Goal: Transaction & Acquisition: Subscribe to service/newsletter

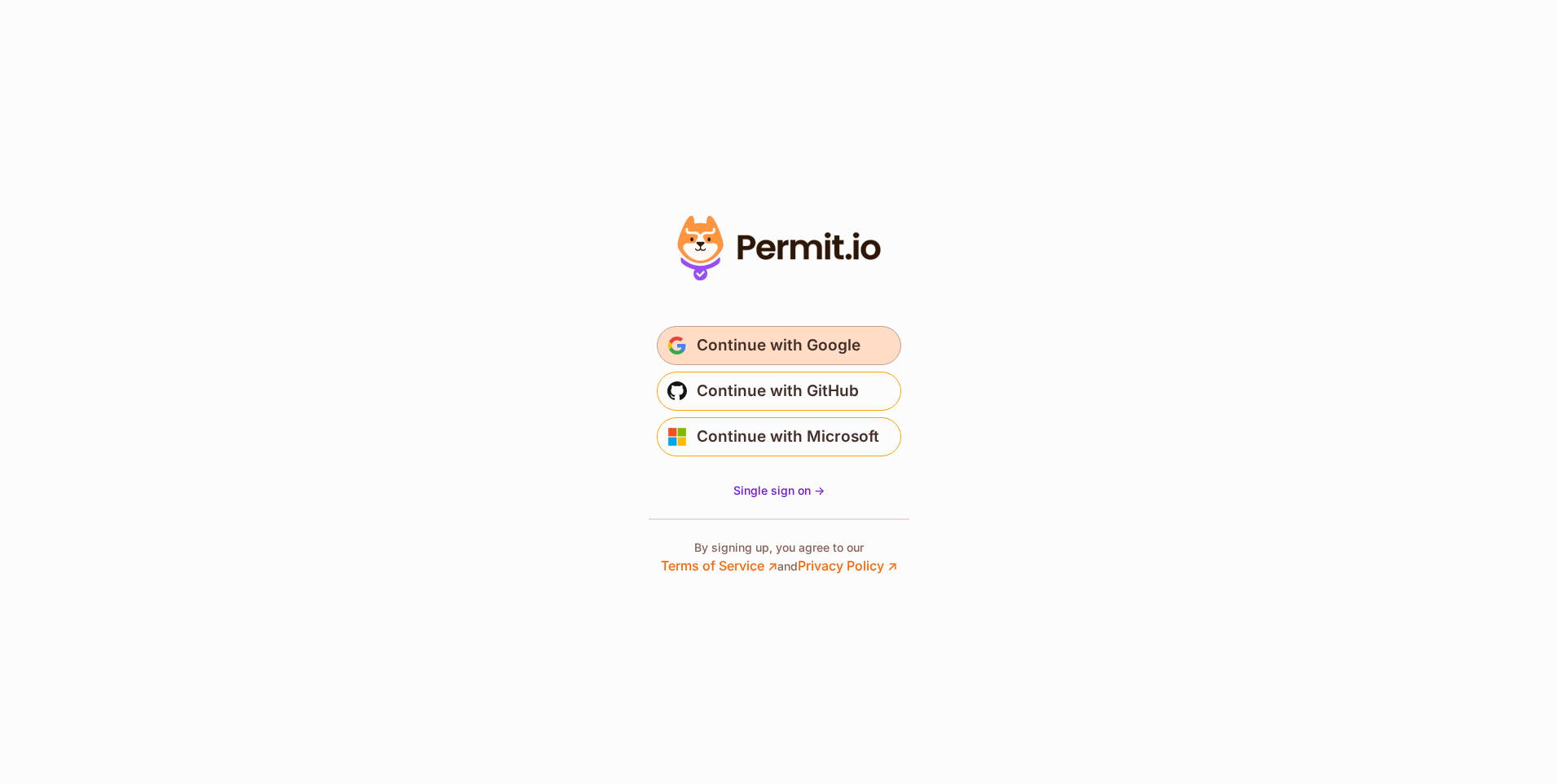
click at [819, 347] on span "Continue with Google" at bounding box center [779, 345] width 164 height 26
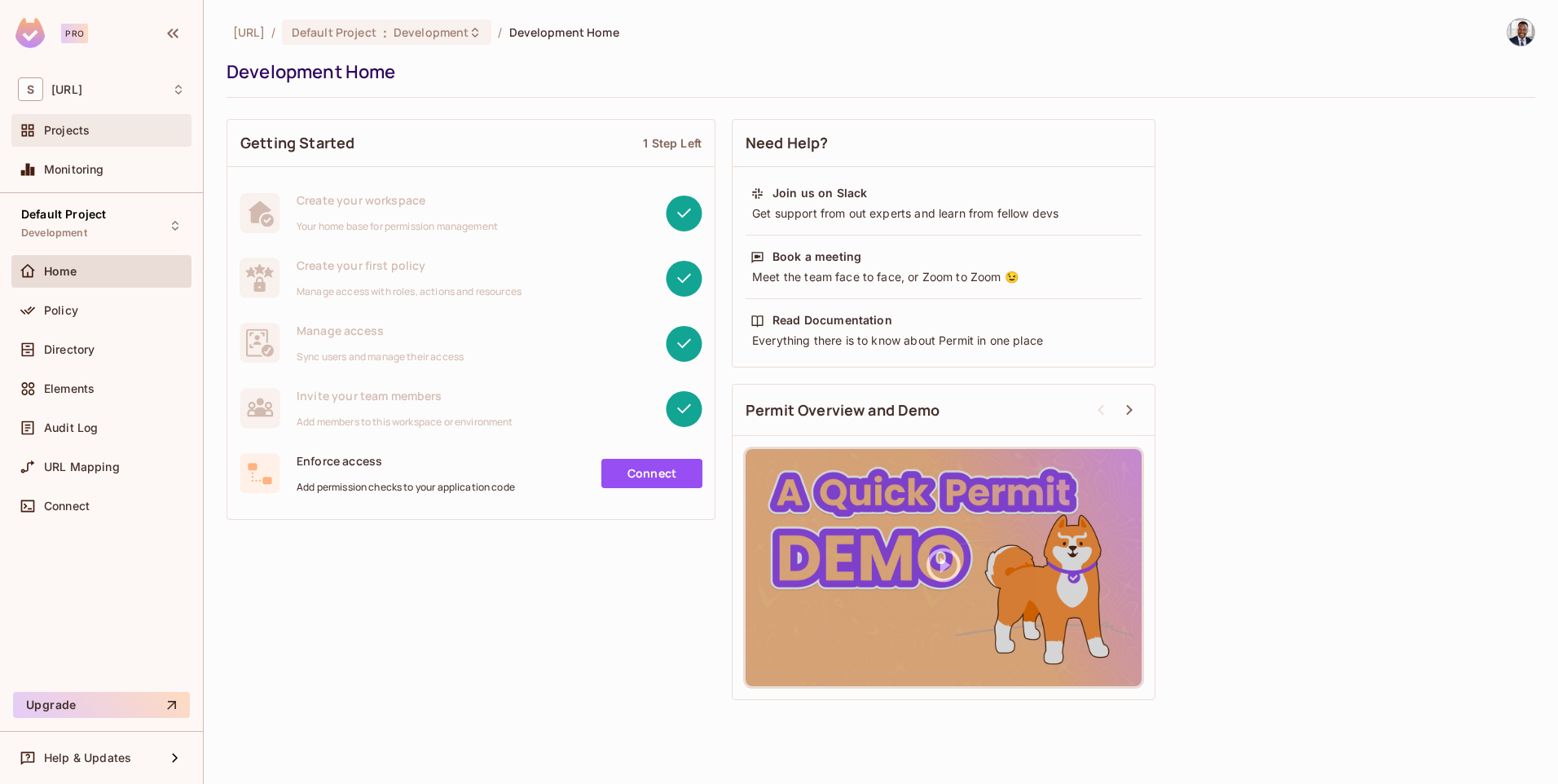
click at [79, 139] on div "Projects" at bounding box center [102, 130] width 167 height 20
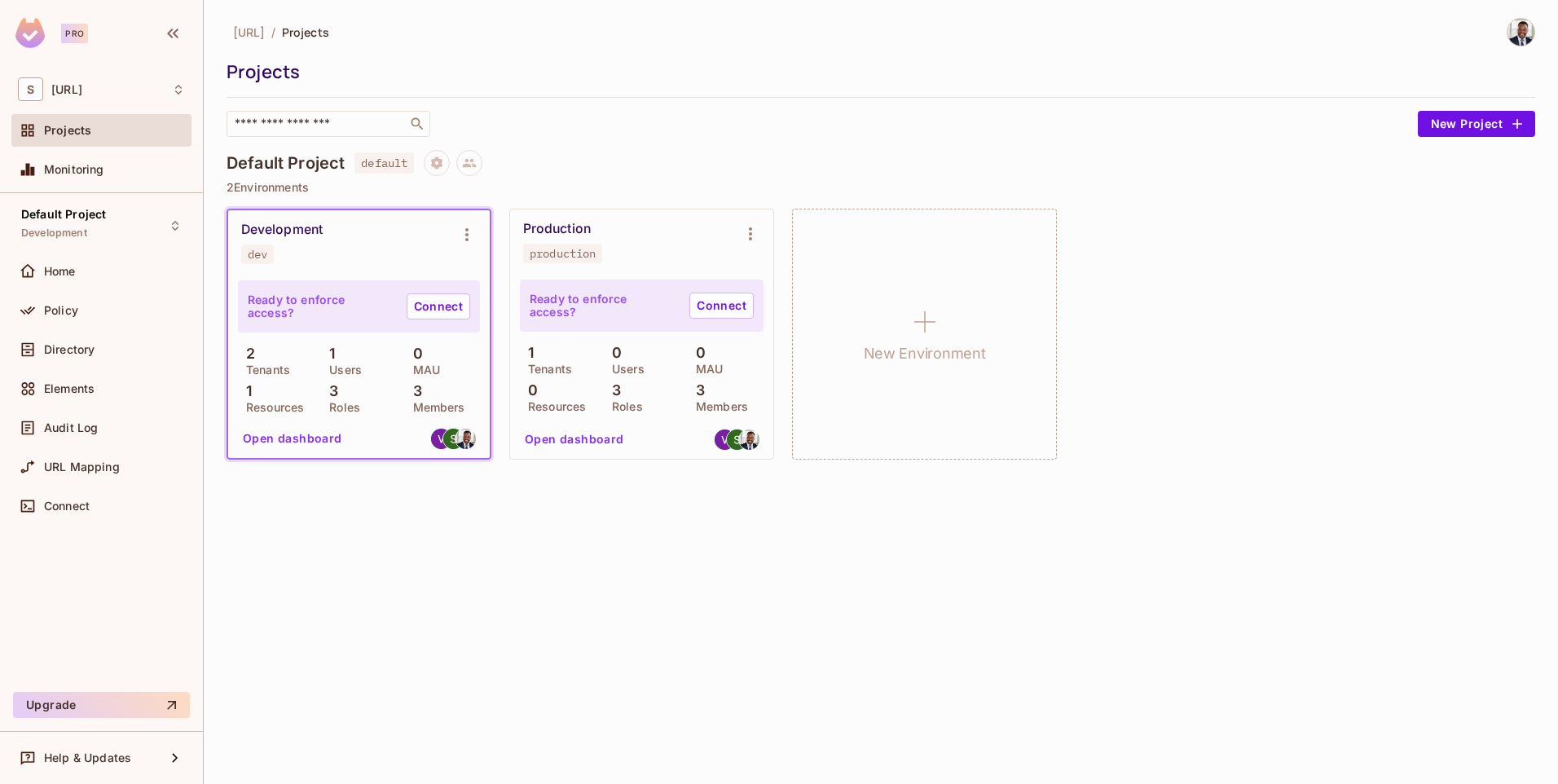
click at [838, 589] on div "shaed.ai / Projects Projects ​ New Project Default Project default 2 Environmen…" at bounding box center [881, 392] width 1355 height 784
click at [439, 308] on link "Connect" at bounding box center [439, 306] width 64 height 26
click at [763, 566] on div "shaed.ai / Projects Projects ​ New Project Default Project default 2 Environmen…" at bounding box center [881, 392] width 1355 height 784
click at [85, 387] on span "Elements" at bounding box center [69, 389] width 51 height 13
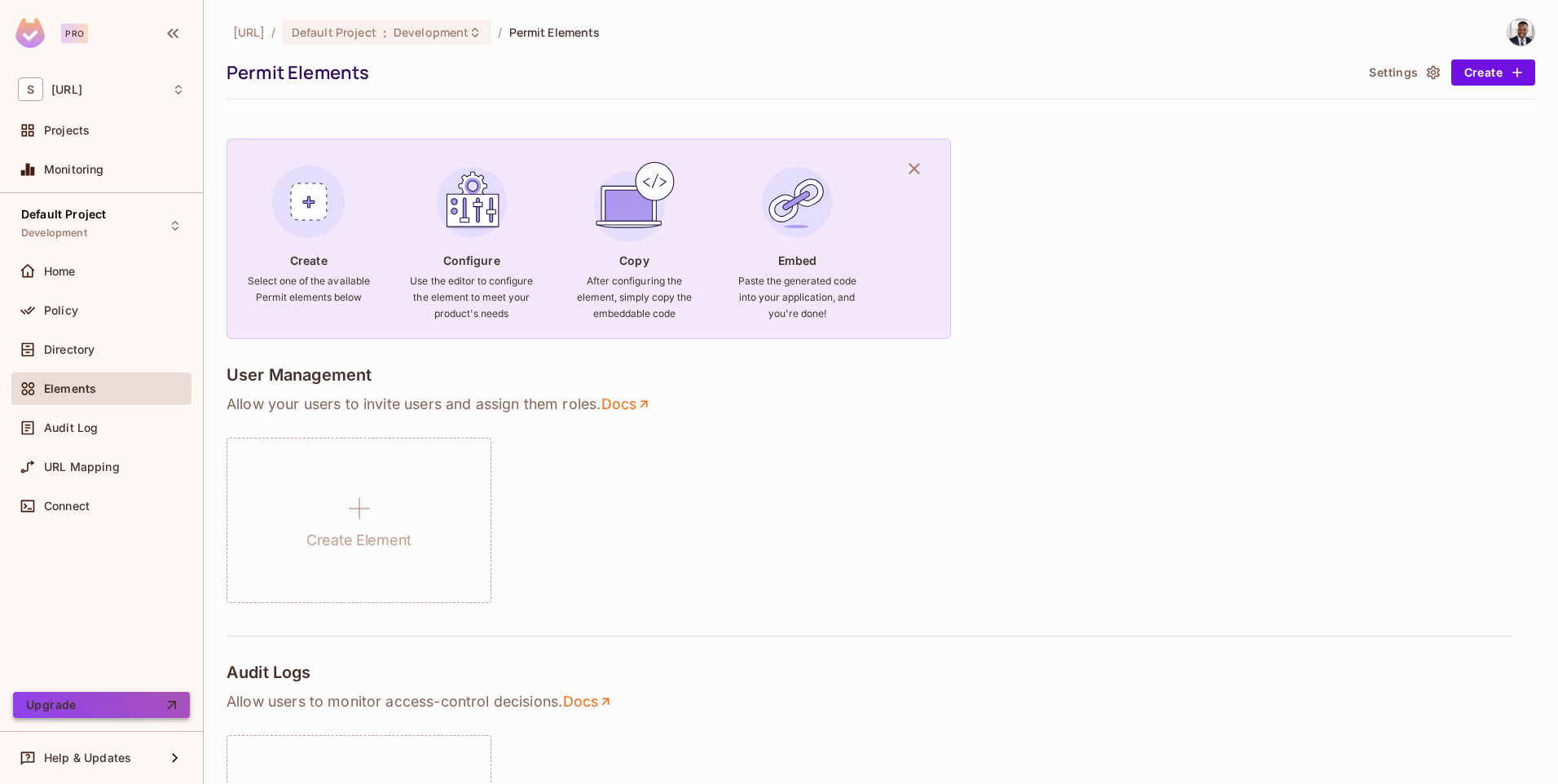
click at [40, 703] on button "Upgrade" at bounding box center [101, 705] width 177 height 26
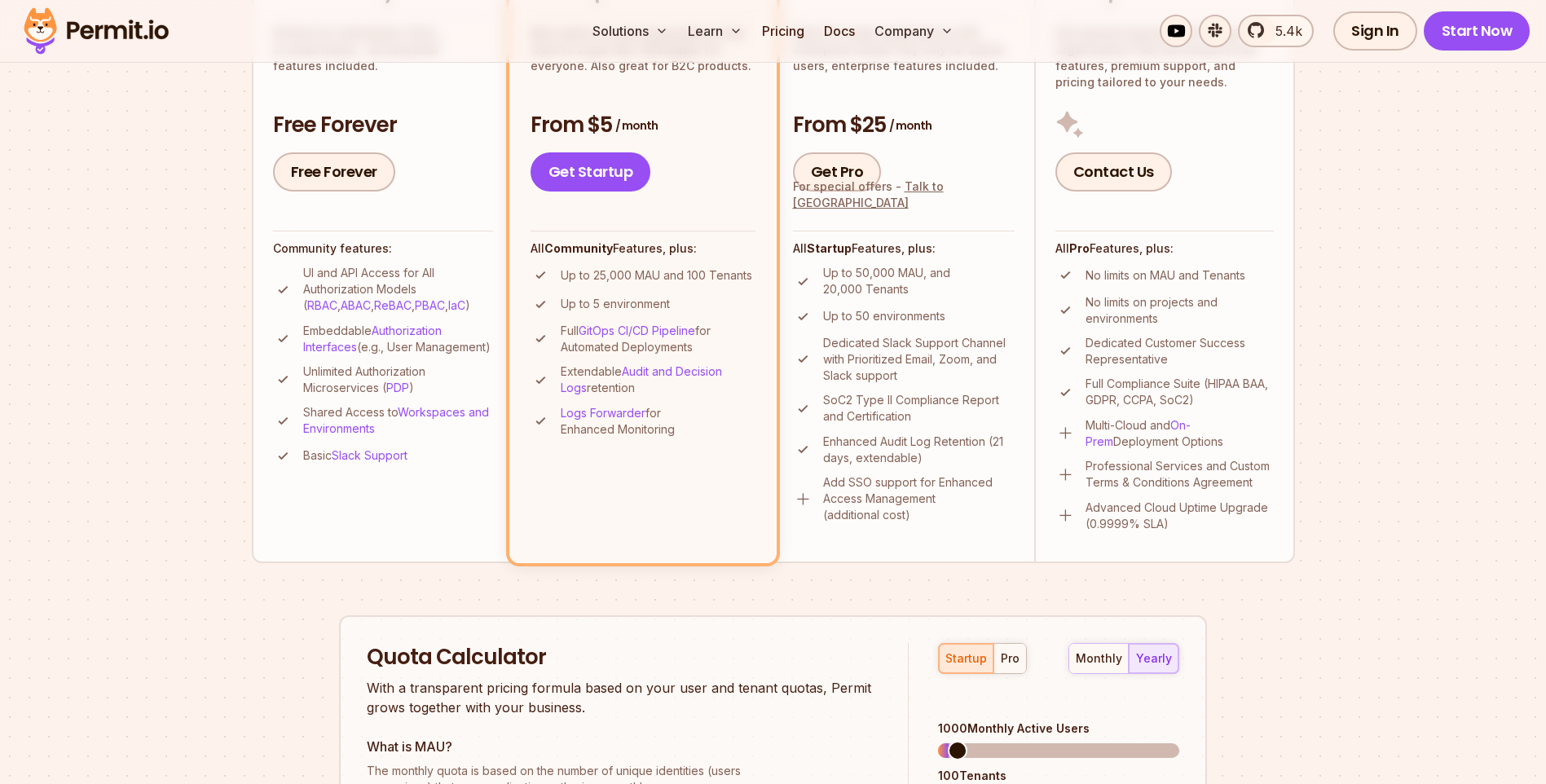
scroll to position [570, 0]
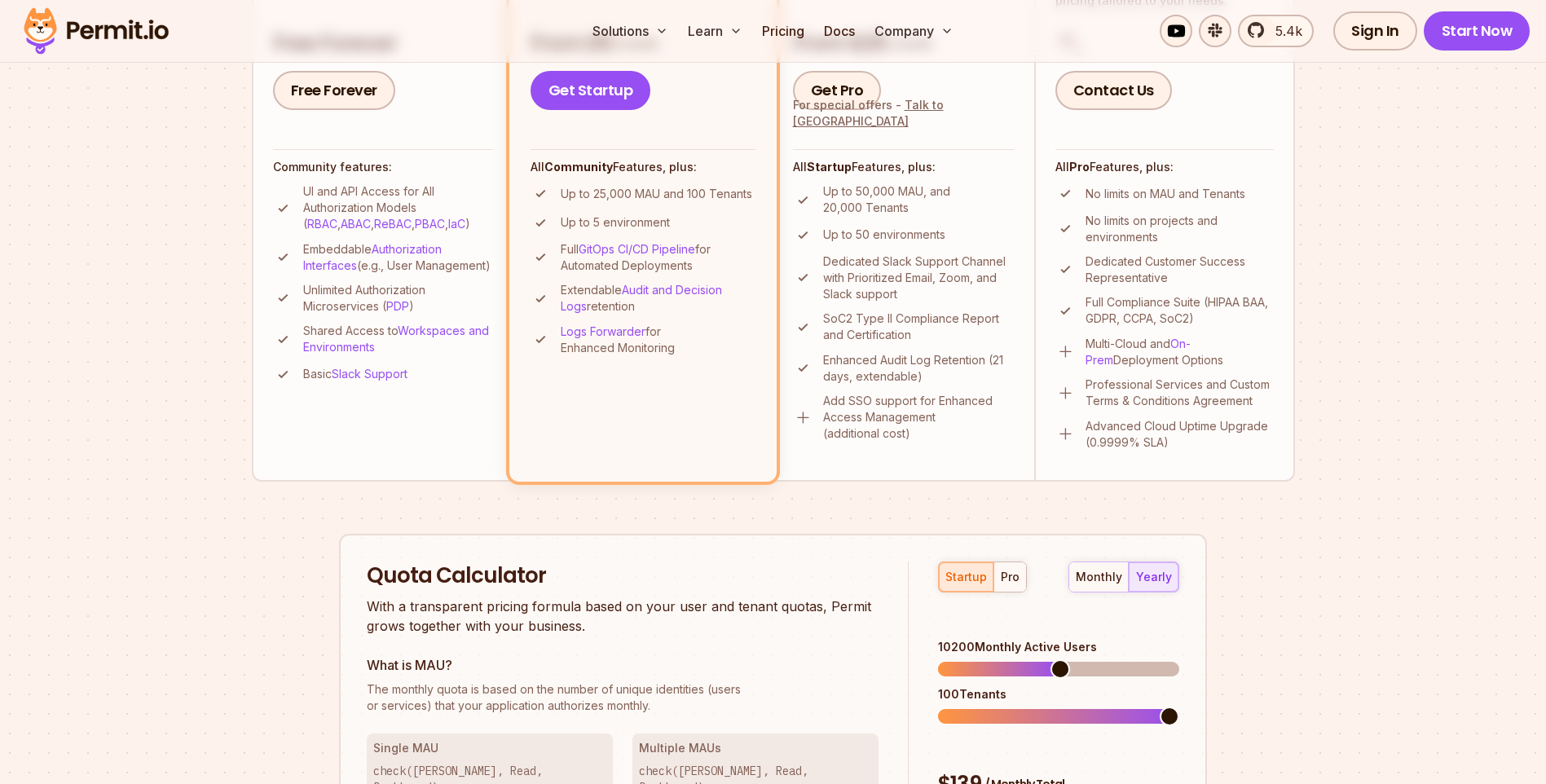
click at [1060, 659] on span at bounding box center [1060, 669] width 20 height 20
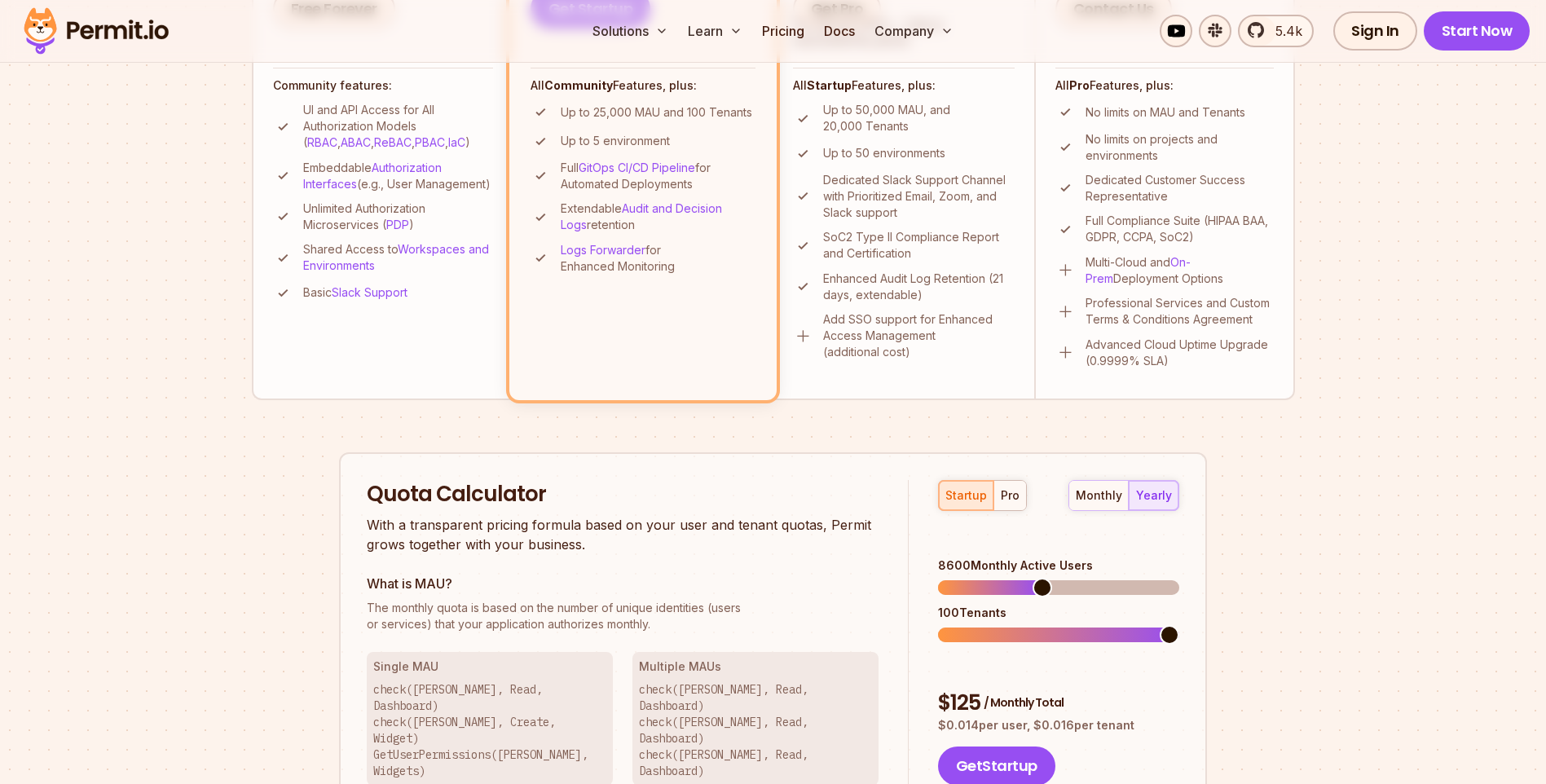
click at [1041, 578] on span at bounding box center [1042, 588] width 20 height 20
click at [945, 578] on span at bounding box center [954, 588] width 20 height 20
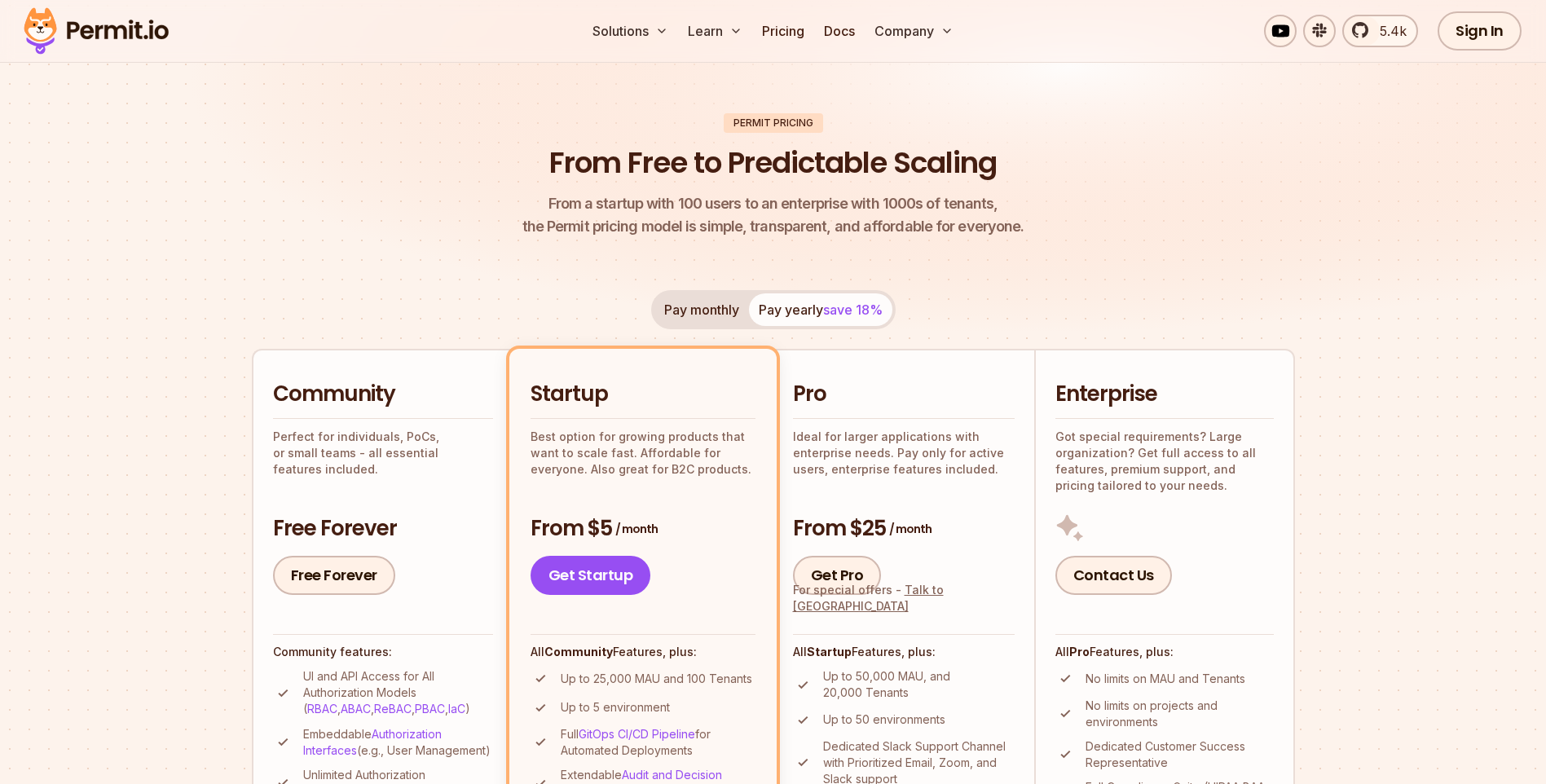
scroll to position [0, 0]
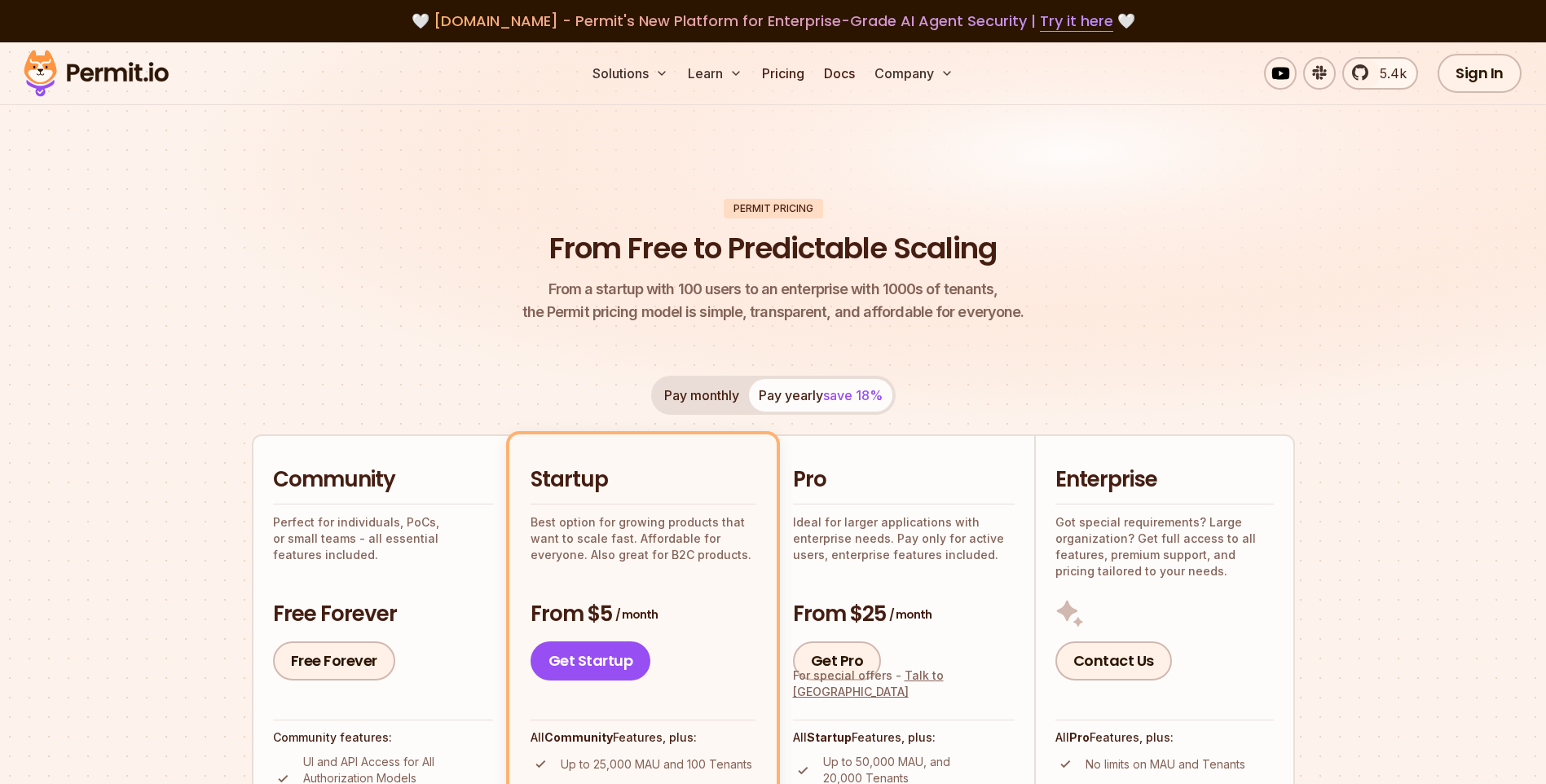
click at [1029, 389] on div "Pay monthly Pay yearly save 18% Community Perfect for individuals, PoCs, or sma…" at bounding box center [773, 713] width 1044 height 675
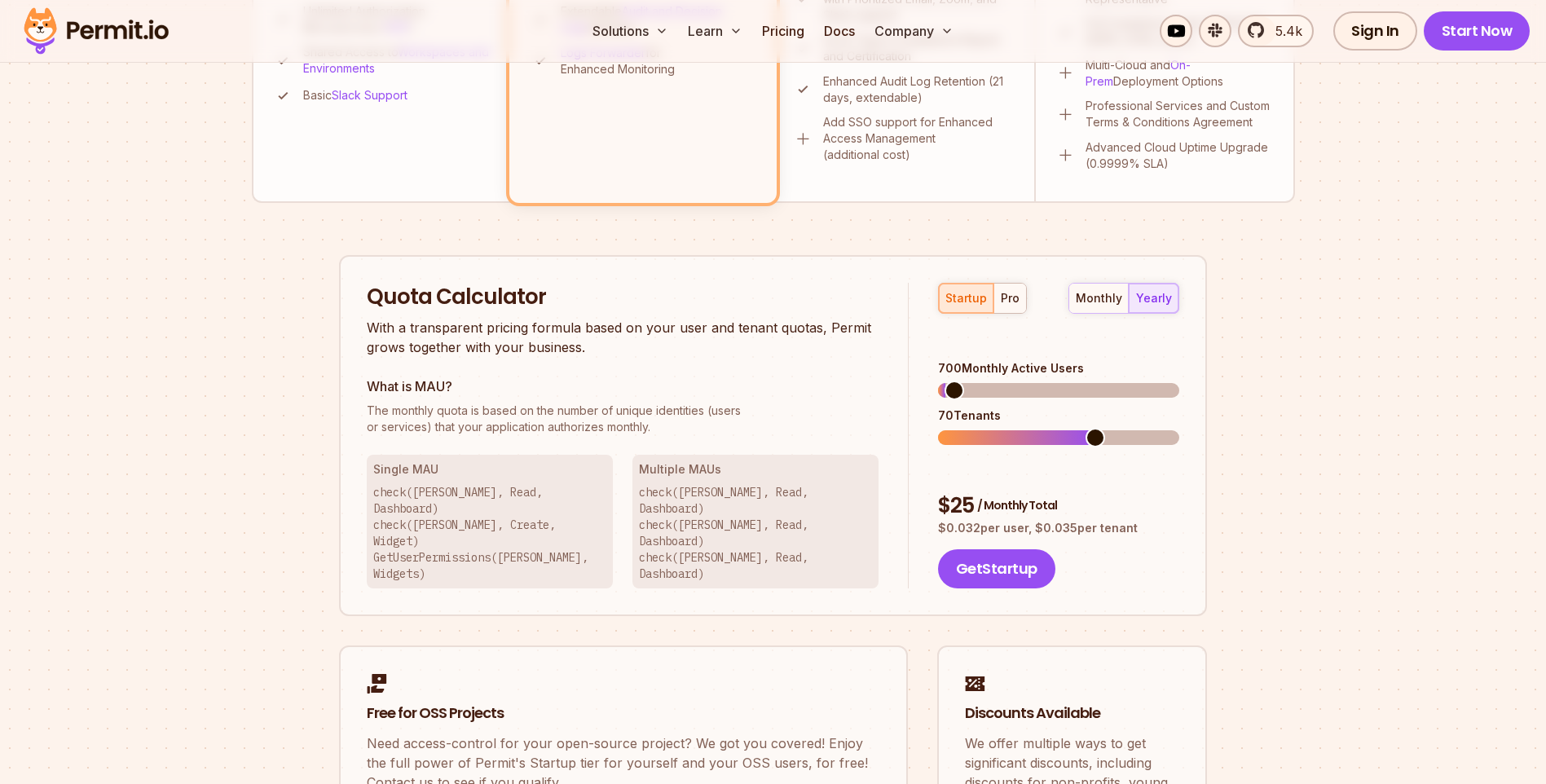
scroll to position [896, 0]
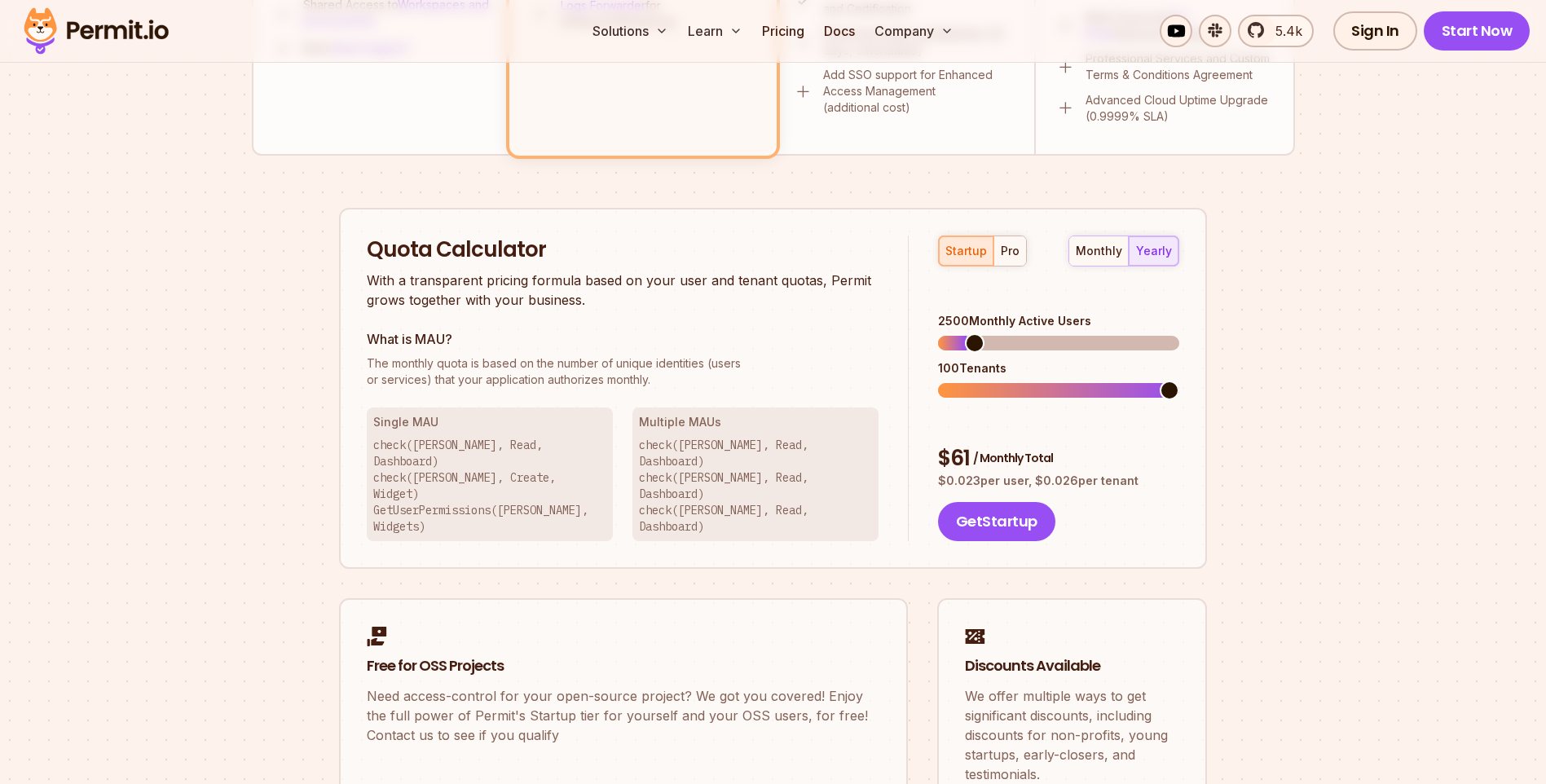
click at [968, 333] on span at bounding box center [975, 343] width 20 height 20
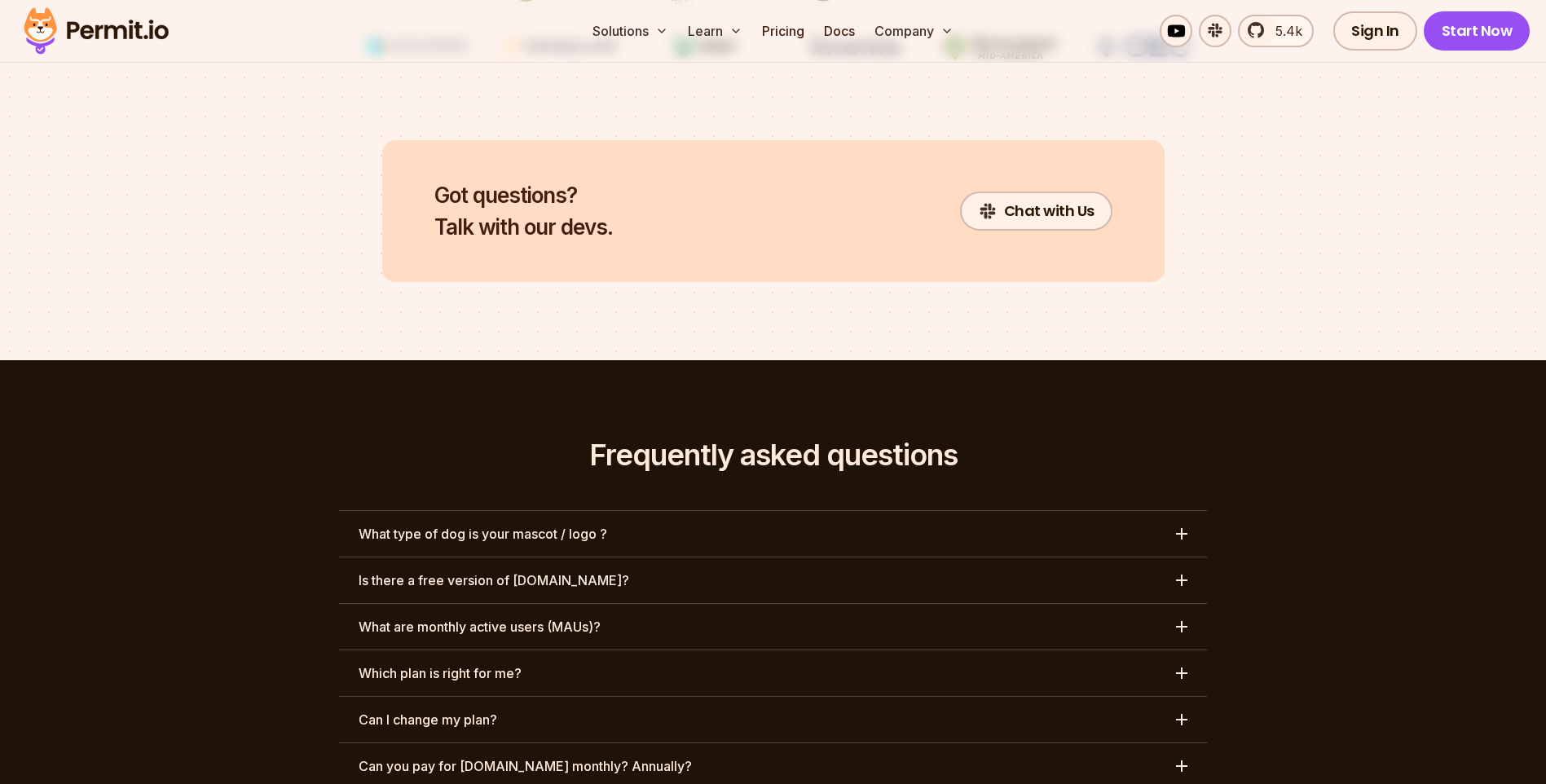
scroll to position [7184, 0]
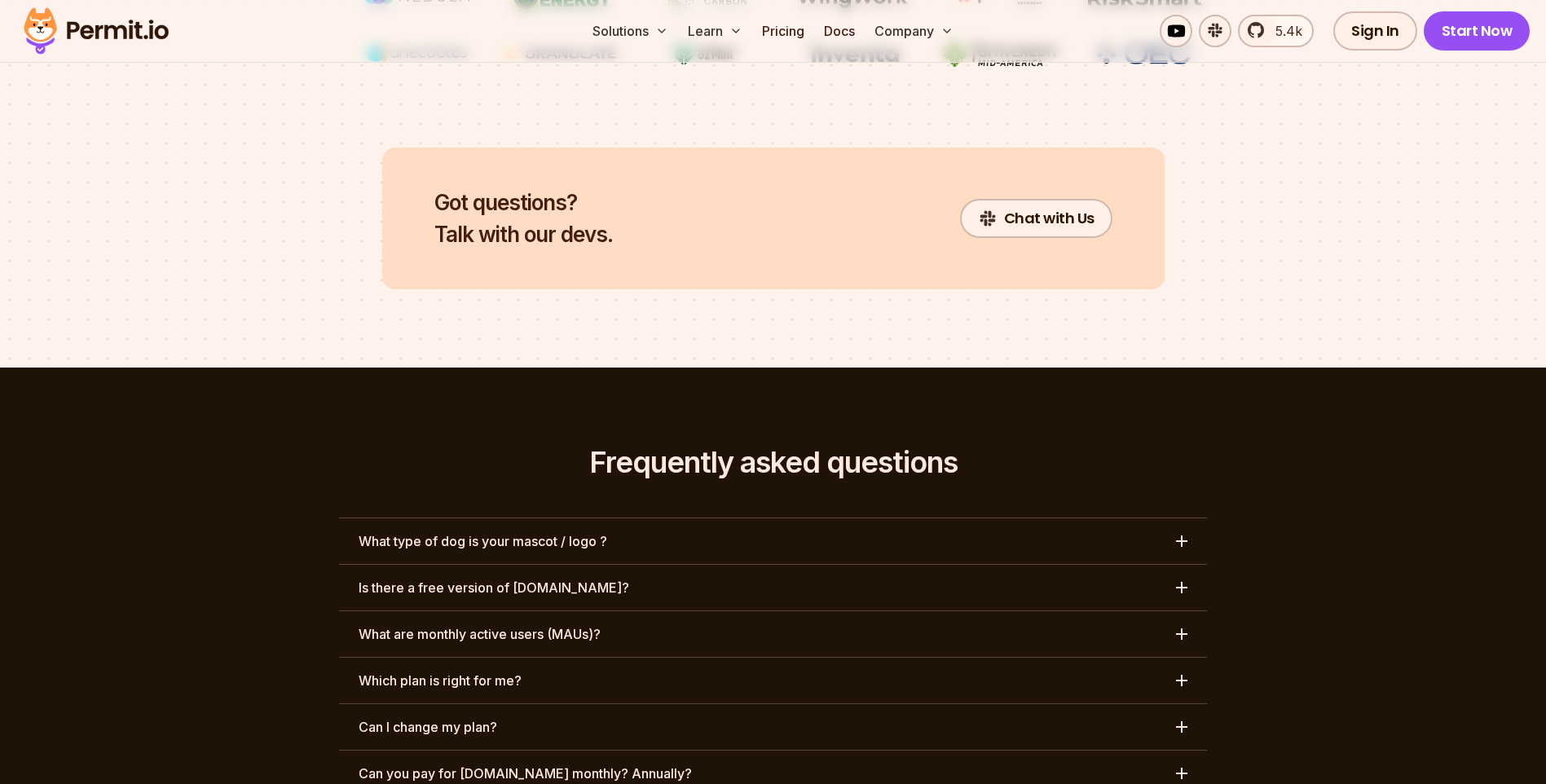
click at [1182, 535] on div "button" at bounding box center [1181, 540] width 11 height 11
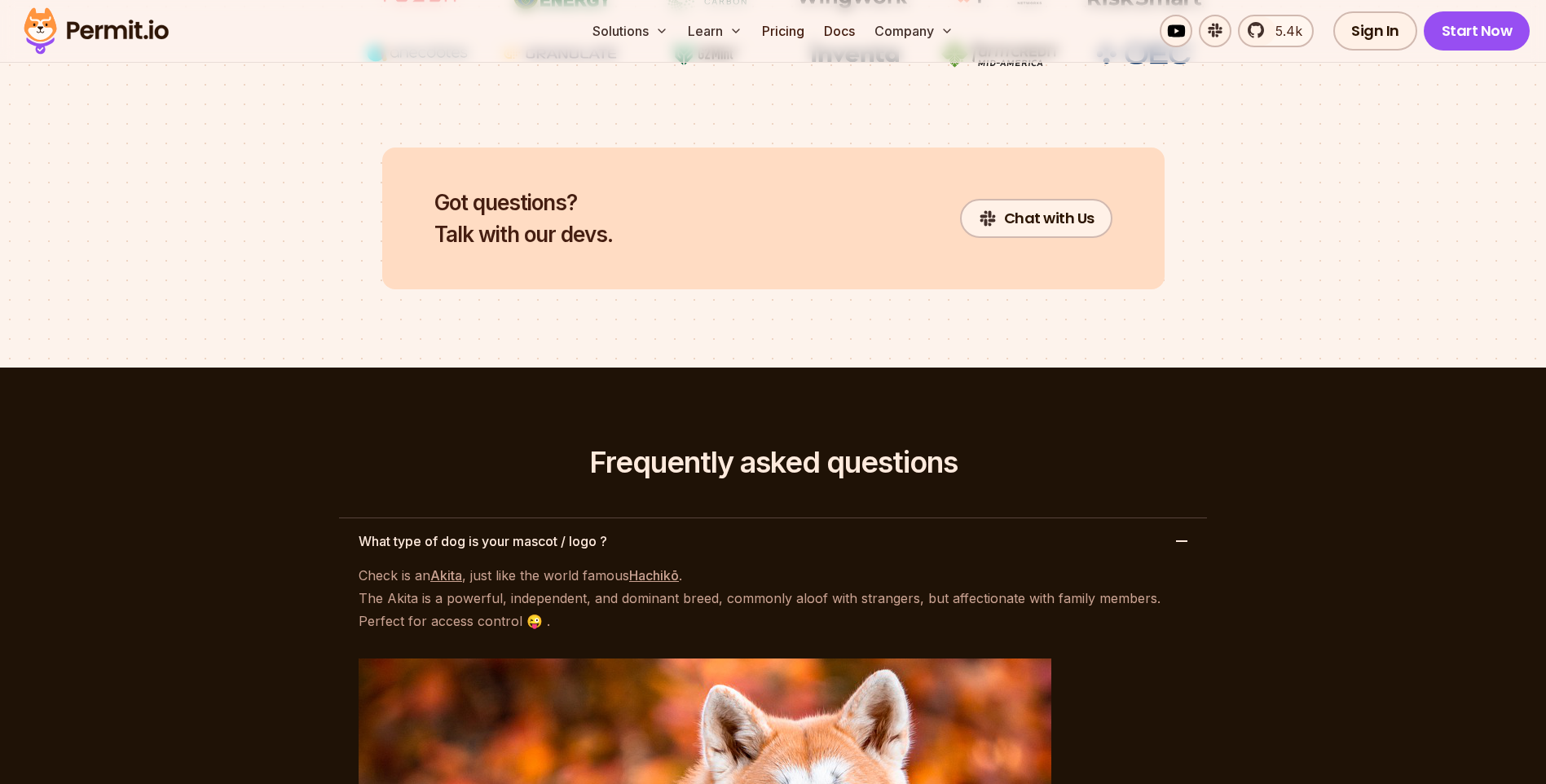
click at [1182, 535] on div "button" at bounding box center [1181, 540] width 11 height 11
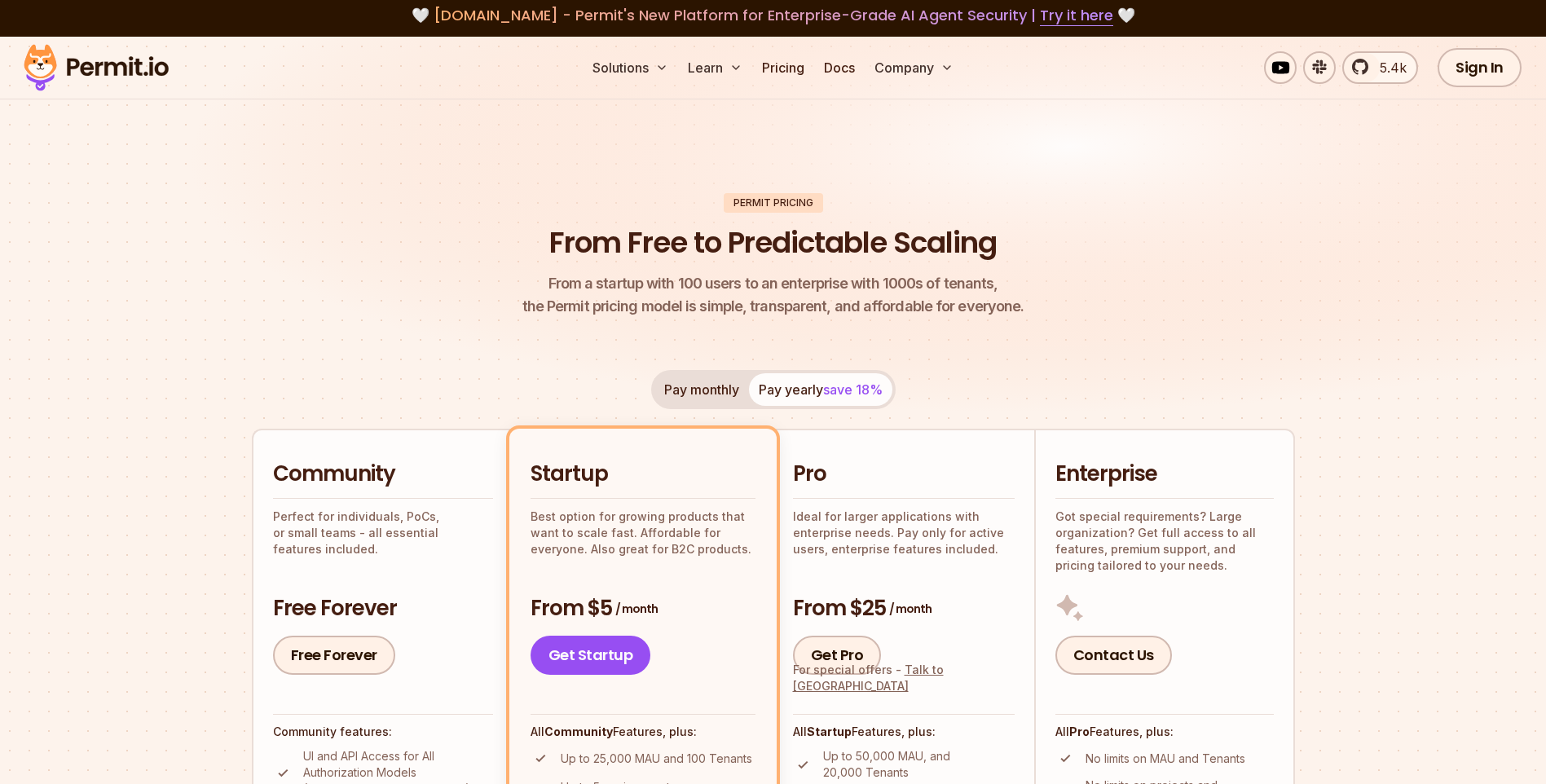
scroll to position [0, 0]
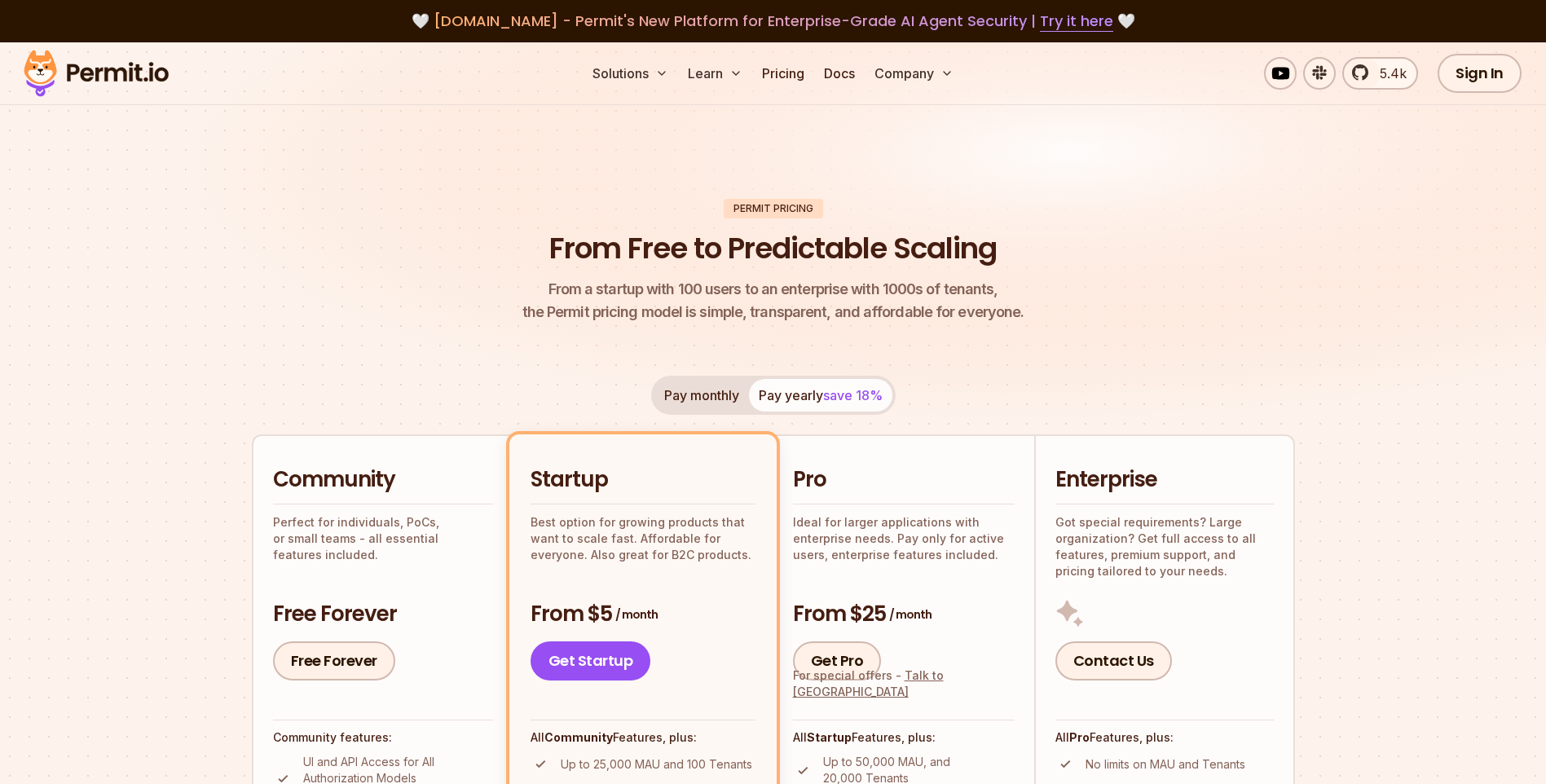
click at [129, 81] on img at bounding box center [96, 73] width 159 height 55
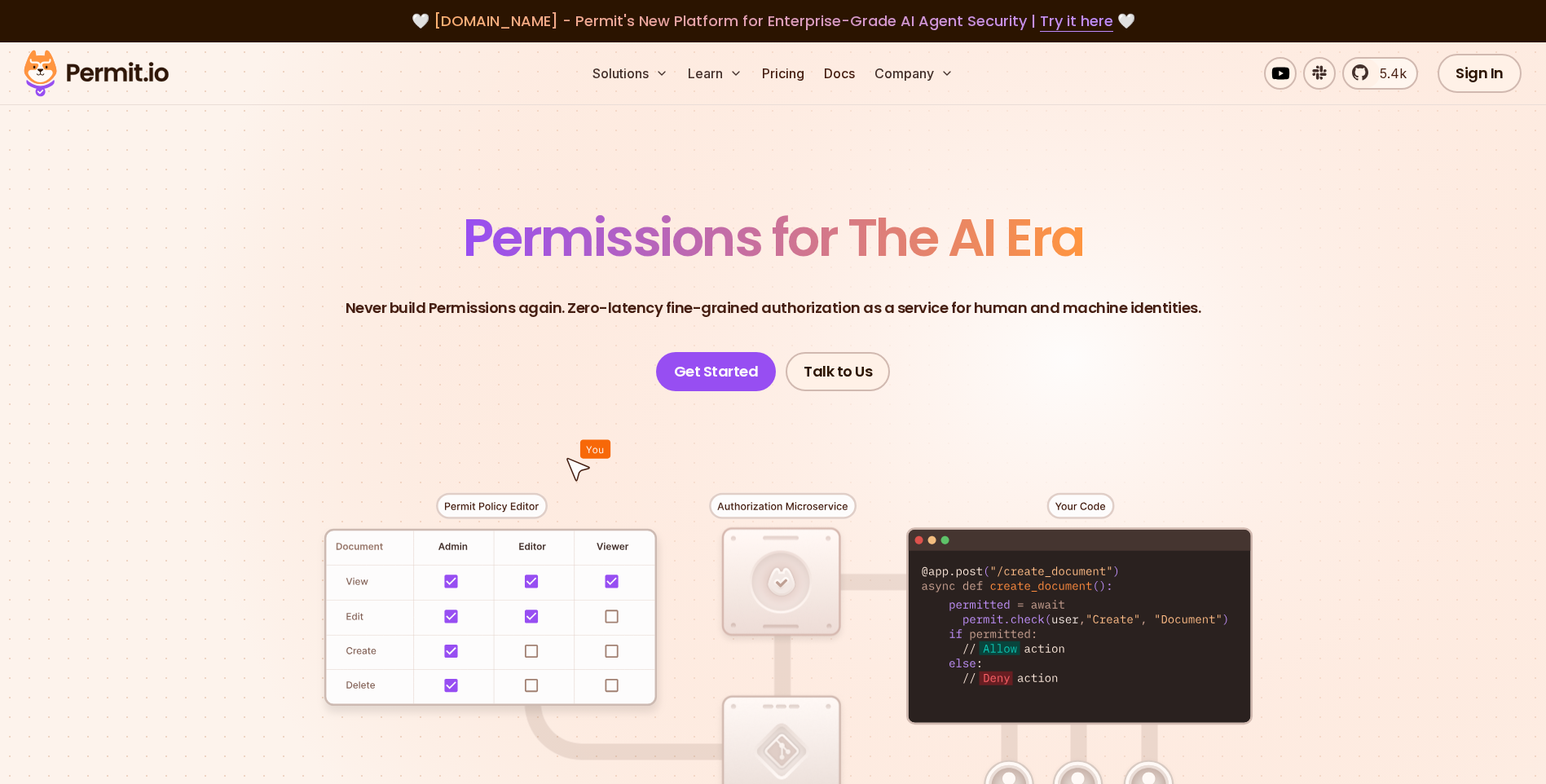
drag, startPoint x: 1377, startPoint y: 274, endPoint x: 1360, endPoint y: 274, distance: 17.0
click at [1377, 274] on section "Permissions for The AI Era Never build Permissions again. Zero-latency fine-gra…" at bounding box center [773, 580] width 1546 height 1075
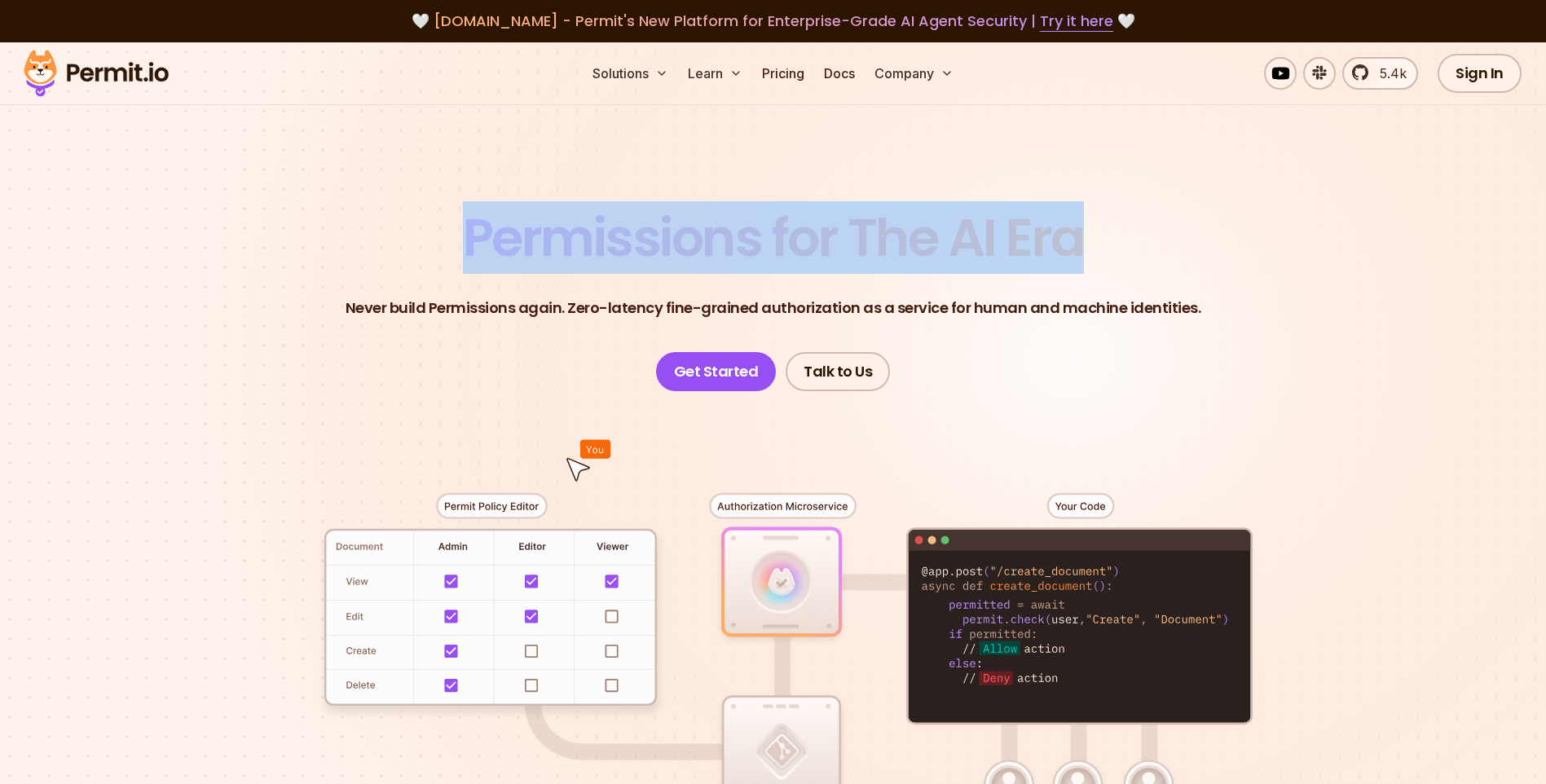
drag, startPoint x: 1078, startPoint y: 247, endPoint x: 470, endPoint y: 255, distance: 608.1
click at [470, 255] on span "Permissions for The AI Era" at bounding box center [773, 238] width 621 height 72
drag, startPoint x: 470, startPoint y: 255, endPoint x: 648, endPoint y: 248, distance: 178.1
click at [648, 248] on span "Permissions for The AI Era" at bounding box center [773, 238] width 621 height 72
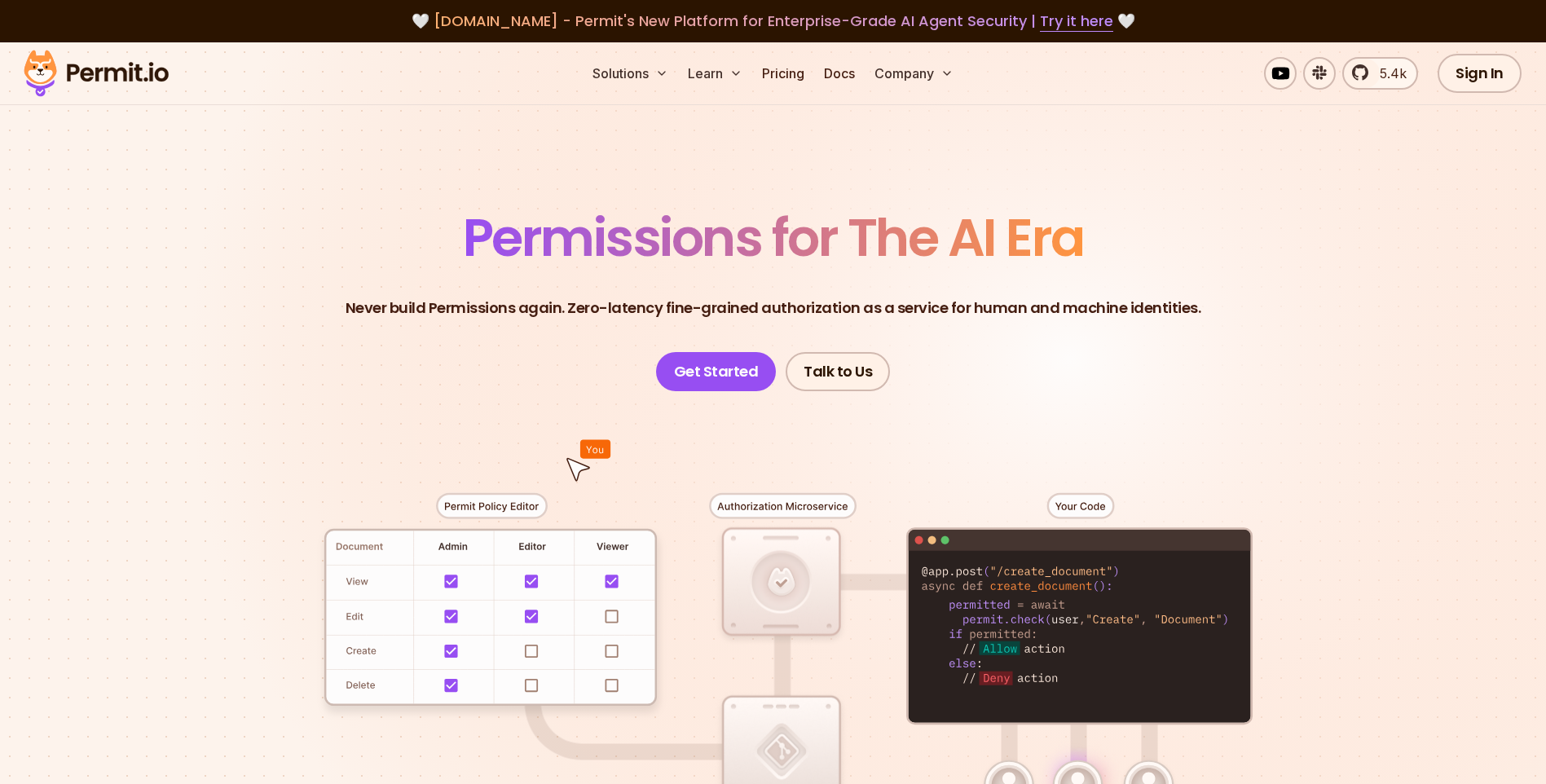
click at [465, 9] on div "🤍 [DOMAIN_NAME] - Permit's New Platform for Enterprise-Grade AI Agent Security …" at bounding box center [773, 21] width 1546 height 42
click at [460, 6] on div "🤍 [DOMAIN_NAME] - Permit's New Platform for Enterprise-Grade AI Agent Security …" at bounding box center [773, 21] width 1546 height 42
